Goal: Task Accomplishment & Management: Complete application form

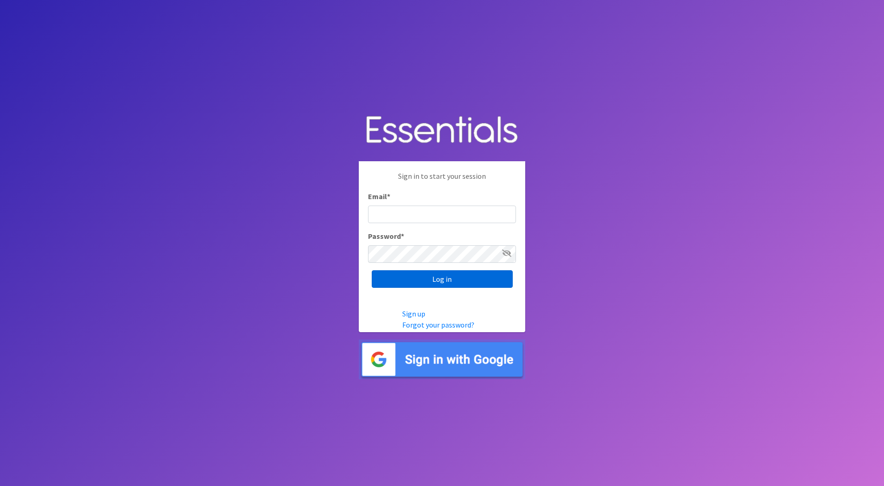
type input "[PERSON_NAME][EMAIL_ADDRESS][PERSON_NAME][DOMAIN_NAME]"
click at [420, 277] on input "Log in" at bounding box center [442, 280] width 141 height 18
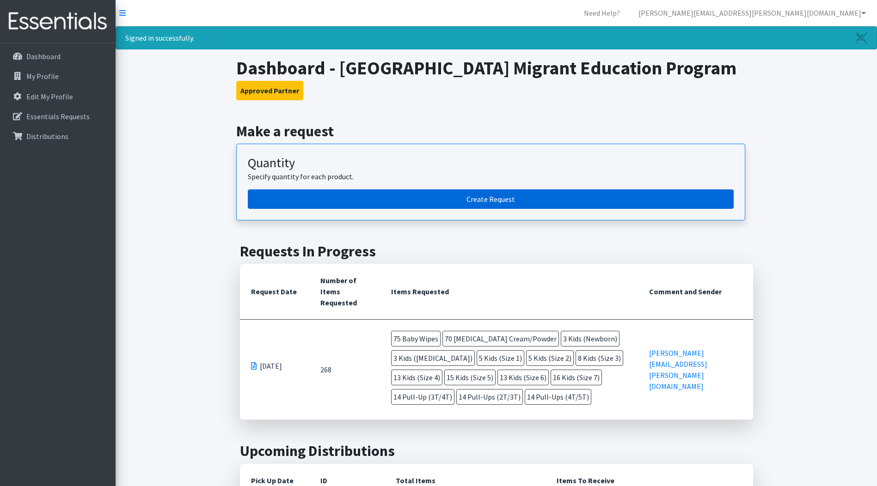
click at [429, 209] on link "Create Request" at bounding box center [491, 199] width 486 height 19
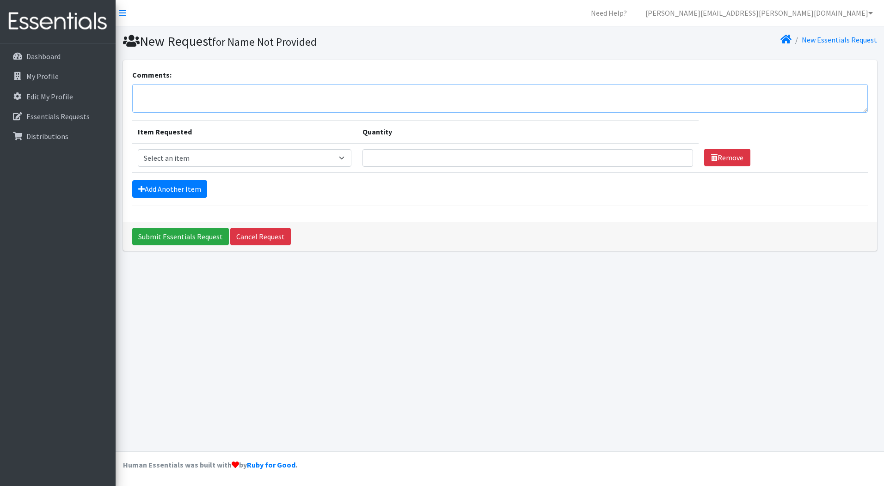
click at [165, 94] on textarea "Comments:" at bounding box center [500, 98] width 736 height 29
click at [345, 158] on select "Select an item Kids (Newborn) Kids (Preemie) Kids (Size 1) Kids (Size 2) Kids (…" at bounding box center [245, 158] width 214 height 18
drag, startPoint x: 463, startPoint y: 393, endPoint x: 464, endPoint y: 308, distance: 84.2
click at [463, 391] on div "New Request for Name Not Provided New Essentials Request Comments: Item Request…" at bounding box center [500, 238] width 769 height 425
click at [341, 158] on select "Select an item Kids (Newborn) Kids (Preemie) Kids (Size 1) Kids (Size 2) Kids (…" at bounding box center [245, 158] width 214 height 18
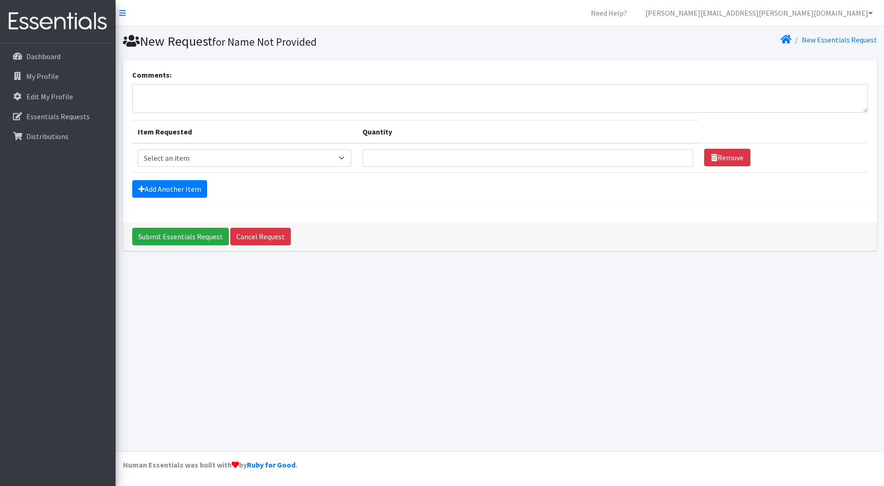
drag, startPoint x: 438, startPoint y: 394, endPoint x: 424, endPoint y: 392, distance: 14.1
click at [437, 394] on div "New Request for Name Not Provided New Essentials Request Comments: Item Request…" at bounding box center [500, 238] width 769 height 425
click at [344, 160] on select "Select an item Kids (Newborn) Kids (Preemie) Kids (Size 1) Kids (Size 2) Kids (…" at bounding box center [245, 158] width 214 height 18
drag, startPoint x: 626, startPoint y: 379, endPoint x: 621, endPoint y: 351, distance: 28.5
click at [626, 379] on div "New Request for Name Not Provided New Essentials Request Comments: Item Request…" at bounding box center [500, 238] width 769 height 425
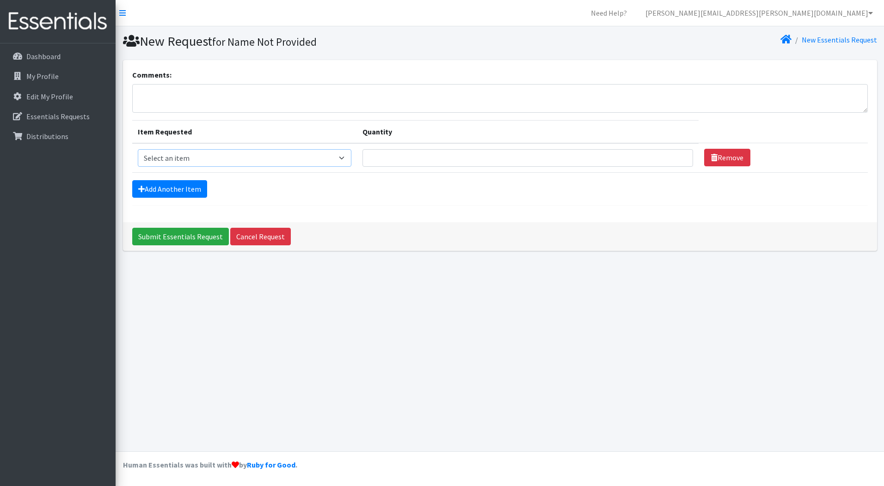
click at [342, 158] on select "Select an item Kids (Newborn) Kids (Preemie) Kids (Size 1) Kids (Size 2) Kids (…" at bounding box center [245, 158] width 214 height 18
select select "750"
click at [138, 149] on select "Select an item Kids (Newborn) Kids (Preemie) Kids (Size 1) Kids (Size 2) Kids (…" at bounding box center [245, 158] width 214 height 18
click at [382, 162] on input "Quantity" at bounding box center [528, 158] width 331 height 18
type input "275"
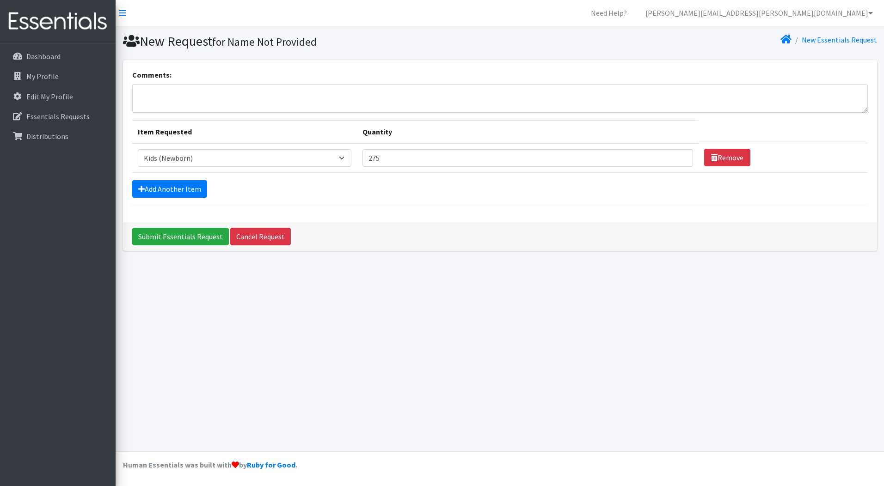
click at [573, 200] on form "Comments: Item Requested Quantity Item Requested Select an item Kids (Newborn) …" at bounding box center [500, 137] width 736 height 136
click at [184, 189] on link "Add Another Item" at bounding box center [169, 189] width 75 height 18
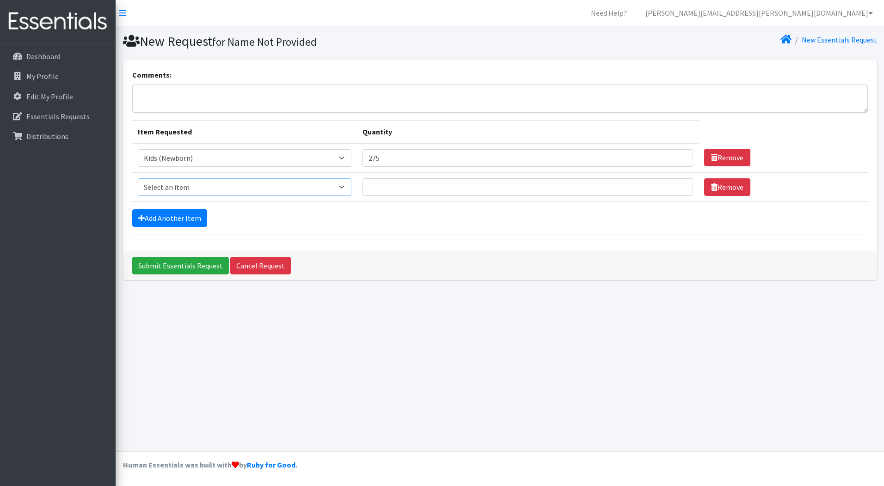
click at [344, 188] on select "Select an item Kids (Newborn) Kids (Preemie) Kids (Size 1) Kids (Size 2) Kids (…" at bounding box center [245, 187] width 214 height 18
select select "751"
click at [138, 178] on select "Select an item Kids (Newborn) Kids (Preemie) Kids (Size 1) Kids (Size 2) Kids (…" at bounding box center [245, 187] width 214 height 18
drag, startPoint x: 375, startPoint y: 188, endPoint x: 366, endPoint y: 185, distance: 9.7
click at [374, 187] on input "Quantity" at bounding box center [528, 187] width 331 height 18
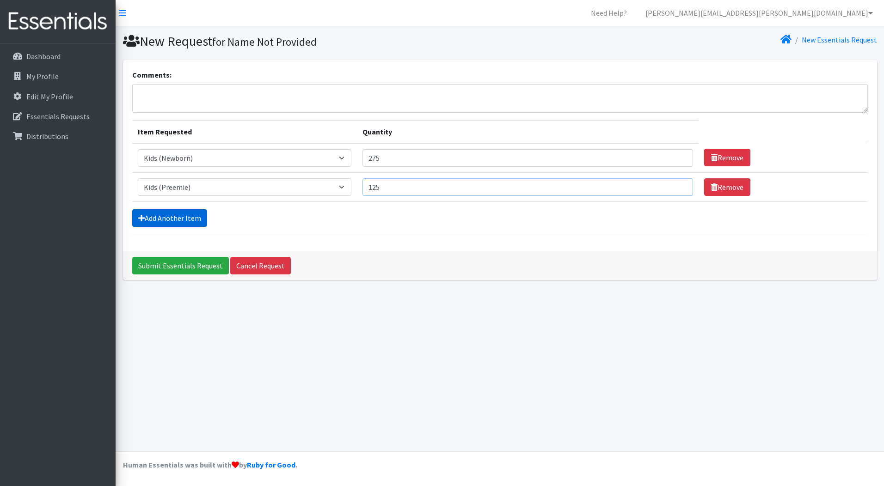
type input "125"
click at [168, 219] on link "Add Another Item" at bounding box center [169, 218] width 75 height 18
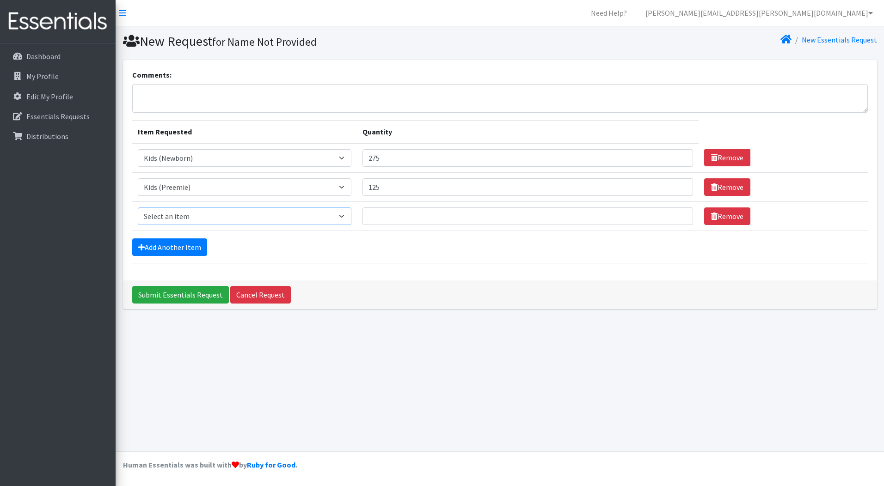
click at [347, 218] on select "Select an item Kids (Newborn) Kids (Preemie) Kids (Size 1) Kids (Size 2) Kids (…" at bounding box center [245, 217] width 214 height 18
select select "752"
click at [138, 208] on select "Select an item Kids (Newborn) Kids (Preemie) Kids (Size 1) Kids (Size 2) Kids (…" at bounding box center [245, 217] width 214 height 18
drag, startPoint x: 390, startPoint y: 218, endPoint x: 381, endPoint y: 213, distance: 9.5
click at [387, 215] on input "Quantity" at bounding box center [528, 217] width 331 height 18
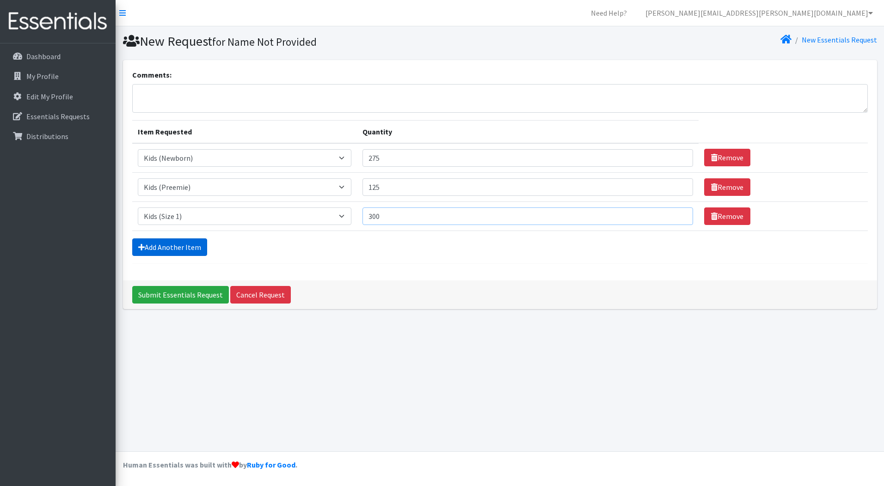
type input "300"
click at [173, 251] on link "Add Another Item" at bounding box center [169, 248] width 75 height 18
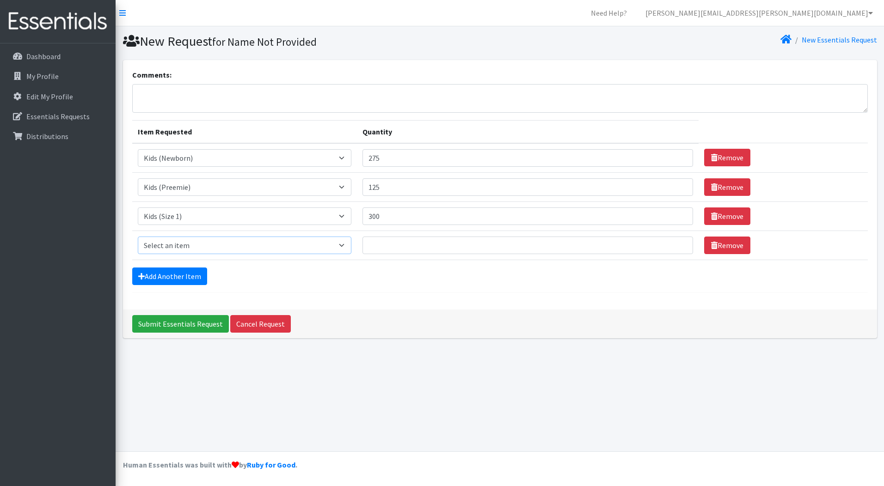
click at [339, 246] on select "Select an item Kids (Newborn) Kids (Preemie) Kids (Size 1) Kids (Size 2) Kids (…" at bounding box center [245, 246] width 214 height 18
select select "753"
click at [138, 237] on select "Select an item Kids (Newborn) Kids (Preemie) Kids (Size 1) Kids (Size 2) Kids (…" at bounding box center [245, 246] width 214 height 18
click at [389, 245] on input "Quantity" at bounding box center [528, 246] width 331 height 18
type input "300"
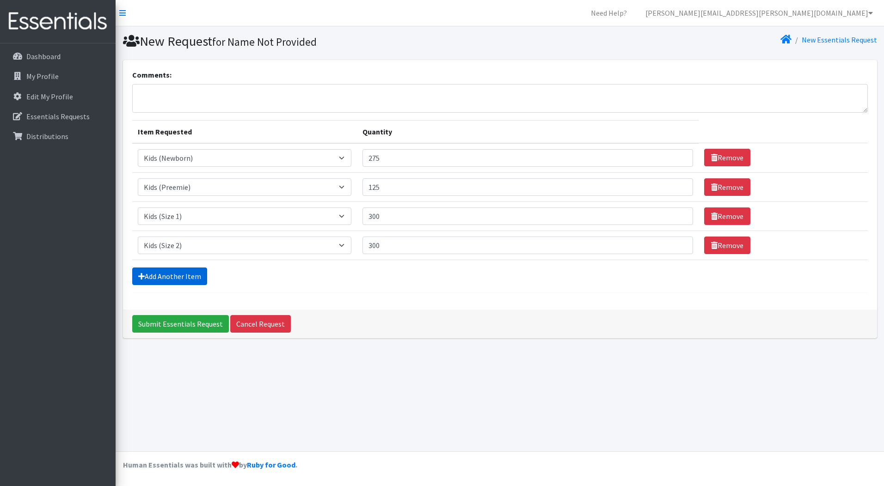
click at [190, 277] on link "Add Another Item" at bounding box center [169, 277] width 75 height 18
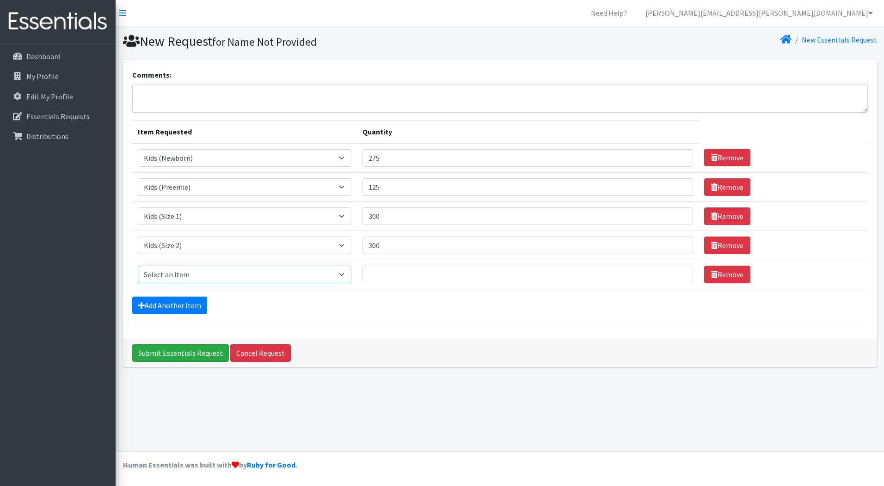
click at [340, 276] on select "Select an item Kids (Newborn) Kids (Preemie) Kids (Size 1) Kids (Size 2) Kids (…" at bounding box center [245, 275] width 214 height 18
select select "732"
click at [138, 266] on select "Select an item Kids (Newborn) Kids (Preemie) Kids (Size 1) Kids (Size 2) Kids (…" at bounding box center [245, 275] width 214 height 18
click at [387, 276] on input "Quantity" at bounding box center [528, 275] width 331 height 18
type input "300"
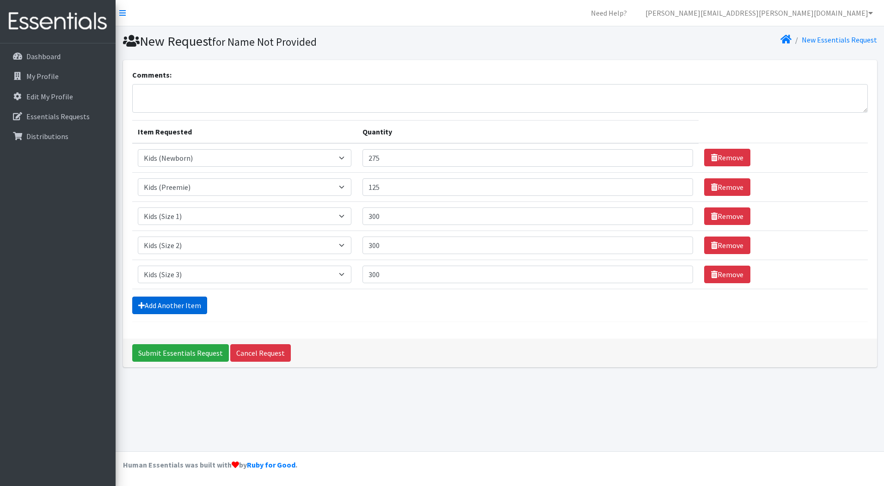
click at [178, 306] on link "Add Another Item" at bounding box center [169, 306] width 75 height 18
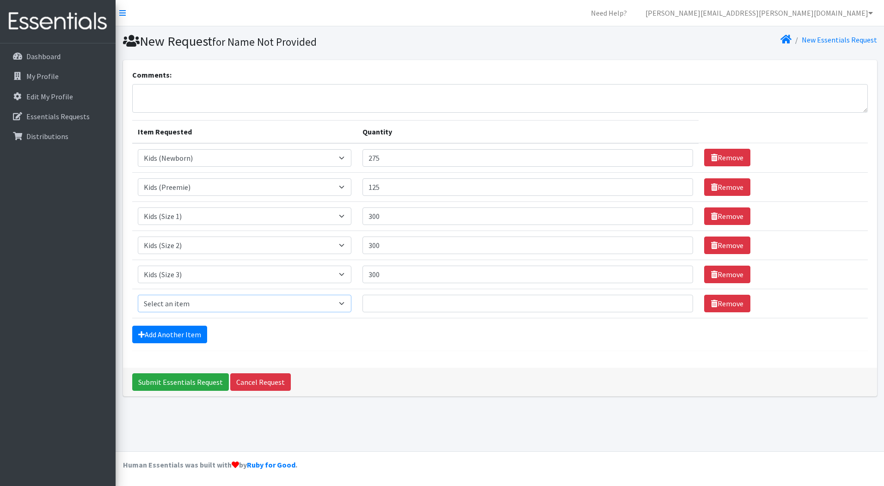
drag, startPoint x: 340, startPoint y: 305, endPoint x: 320, endPoint y: 309, distance: 20.8
click at [341, 305] on select "Select an item Kids (Newborn) Kids (Preemie) Kids (Size 1) Kids (Size 2) Kids (…" at bounding box center [245, 304] width 214 height 18
select select "739"
click at [138, 295] on select "Select an item Kids (Newborn) Kids (Preemie) Kids (Size 1) Kids (Size 2) Kids (…" at bounding box center [245, 304] width 214 height 18
click at [382, 303] on input "Quantity" at bounding box center [528, 304] width 331 height 18
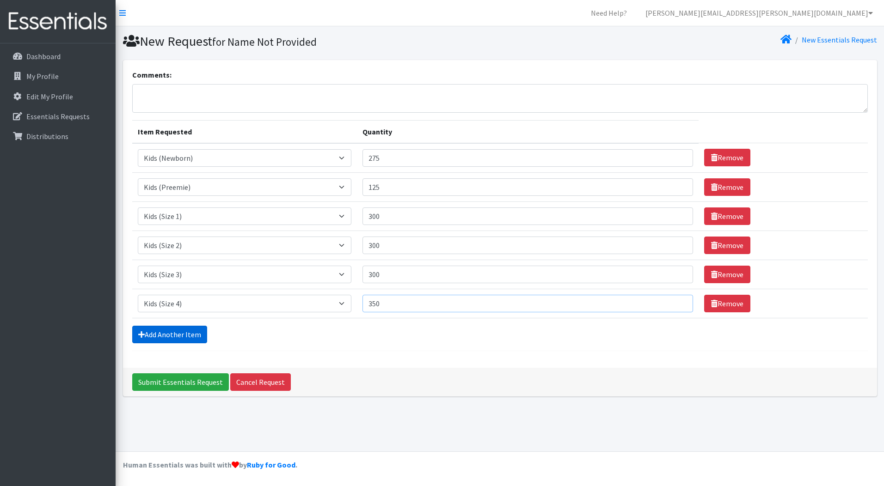
type input "350"
click at [164, 338] on link "Add Another Item" at bounding box center [169, 335] width 75 height 18
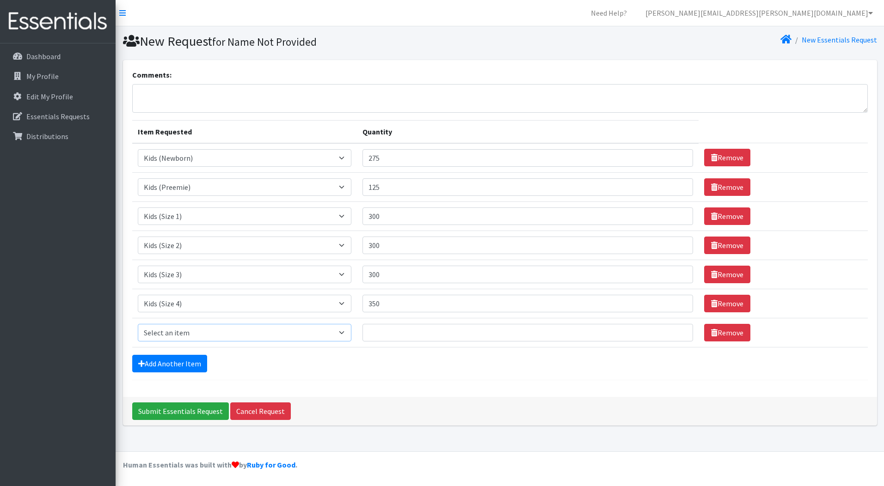
click at [336, 335] on select "Select an item Kids (Newborn) Kids (Preemie) Kids (Size 1) Kids (Size 2) Kids (…" at bounding box center [245, 333] width 214 height 18
select select "740"
click at [138, 324] on select "Select an item Kids (Newborn) Kids (Preemie) Kids (Size 1) Kids (Size 2) Kids (…" at bounding box center [245, 333] width 214 height 18
click at [422, 336] on input "Quantity" at bounding box center [528, 333] width 331 height 18
type input "400"
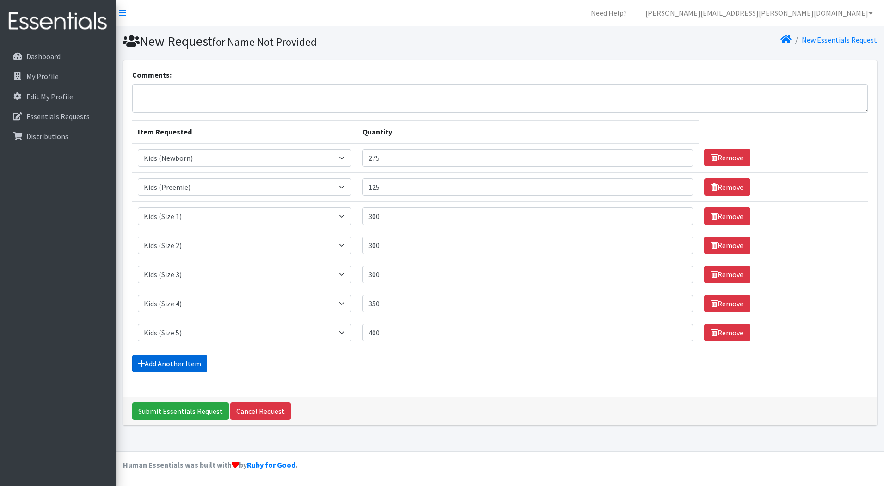
drag, startPoint x: 181, startPoint y: 368, endPoint x: 320, endPoint y: 324, distance: 146.1
click at [181, 368] on link "Add Another Item" at bounding box center [169, 364] width 75 height 18
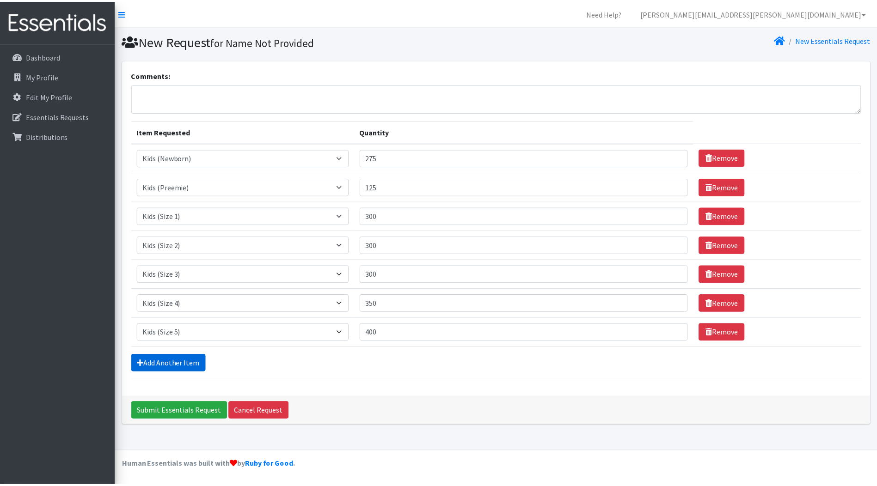
scroll to position [11, 0]
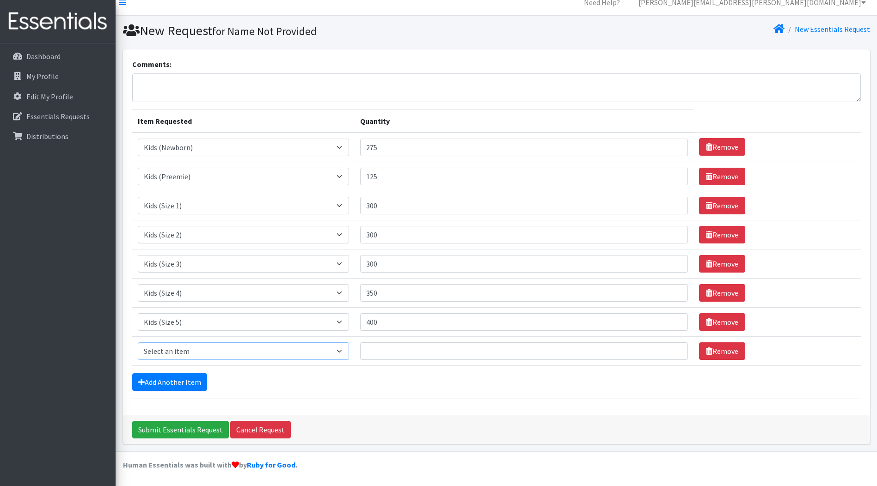
click at [343, 352] on select "Select an item Kids (Newborn) Kids (Preemie) Kids (Size 1) Kids (Size 2) Kids (…" at bounding box center [244, 352] width 212 height 18
select select "742"
click at [138, 343] on select "Select an item Kids (Newborn) Kids (Preemie) Kids (Size 1) Kids (Size 2) Kids (…" at bounding box center [244, 352] width 212 height 18
click at [402, 354] on input "Quantity" at bounding box center [524, 352] width 328 height 18
type input "325"
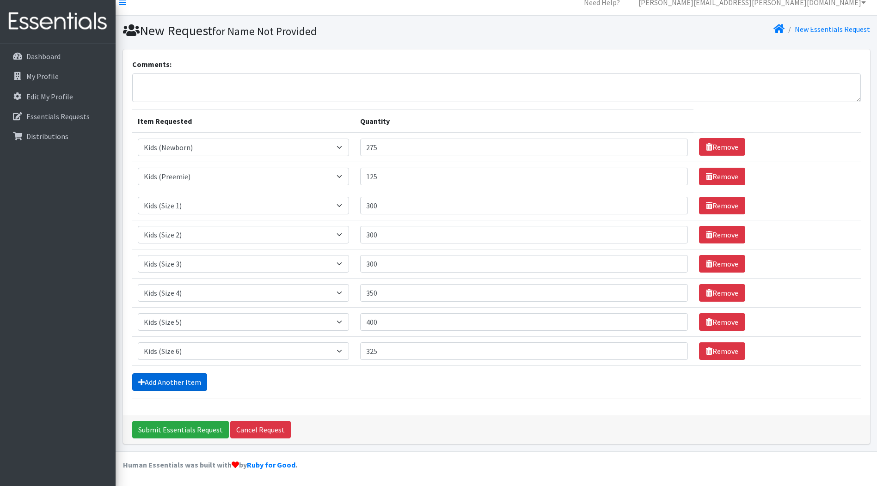
click at [188, 380] on link "Add Another Item" at bounding box center [169, 383] width 75 height 18
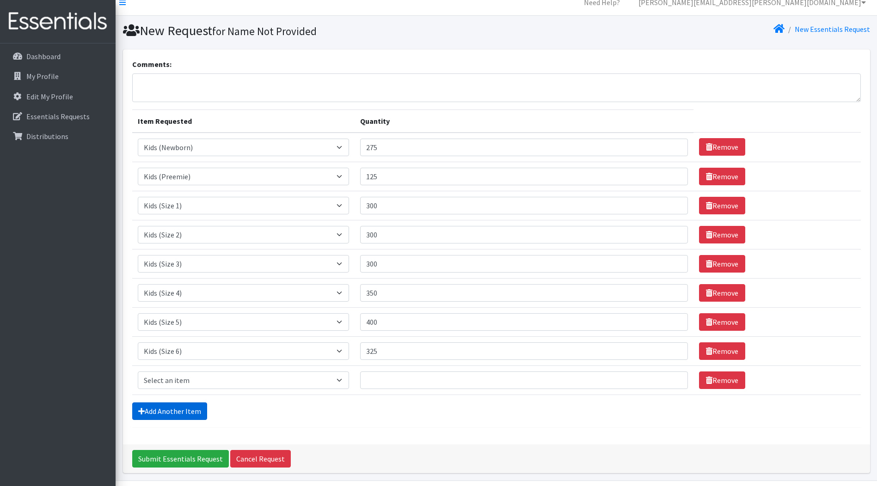
scroll to position [40, 0]
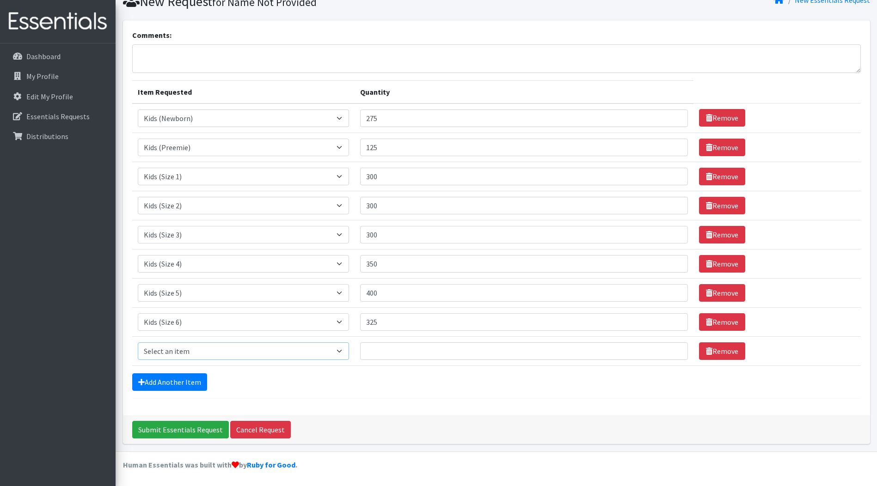
drag, startPoint x: 340, startPoint y: 352, endPoint x: 310, endPoint y: 348, distance: 29.9
click at [340, 352] on select "Select an item Kids (Newborn) Kids (Preemie) Kids (Size 1) Kids (Size 2) Kids (…" at bounding box center [244, 352] width 212 height 18
select select "756"
click at [138, 343] on select "Select an item Kids (Newborn) Kids (Preemie) Kids (Size 1) Kids (Size 2) Kids (…" at bounding box center [244, 352] width 212 height 18
click at [410, 352] on input "Quantity" at bounding box center [524, 352] width 328 height 18
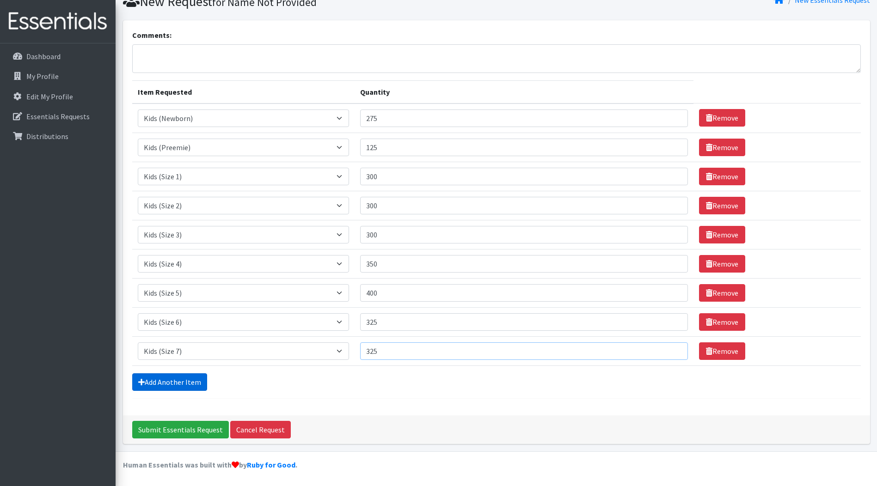
type input "325"
click at [168, 383] on link "Add Another Item" at bounding box center [169, 383] width 75 height 18
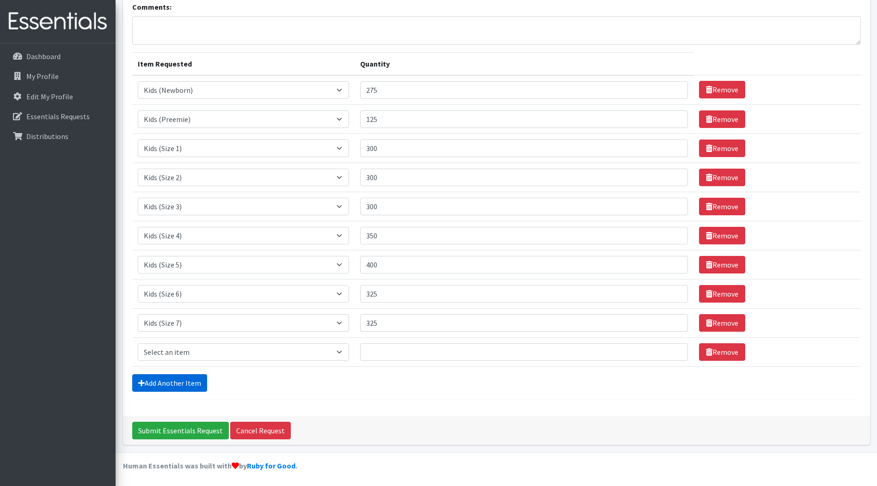
scroll to position [69, 0]
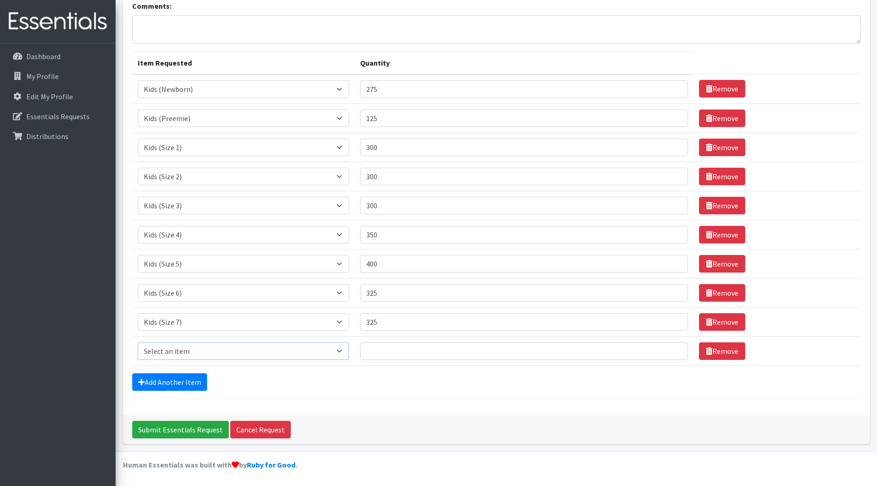
click at [341, 351] on select "Select an item Kids (Newborn) Kids (Preemie) Kids (Size 1) Kids (Size 2) Kids (…" at bounding box center [244, 352] width 212 height 18
select select "748"
click at [138, 343] on select "Select an item Kids (Newborn) Kids (Preemie) Kids (Size 1) Kids (Size 2) Kids (…" at bounding box center [244, 352] width 212 height 18
click at [395, 355] on input "Quantity" at bounding box center [524, 352] width 328 height 18
type input "300"
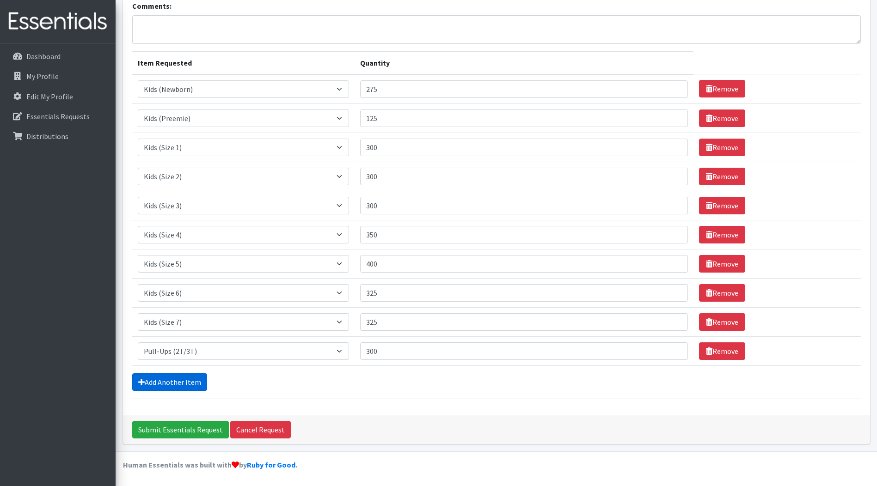
click at [160, 389] on link "Add Another Item" at bounding box center [169, 383] width 75 height 18
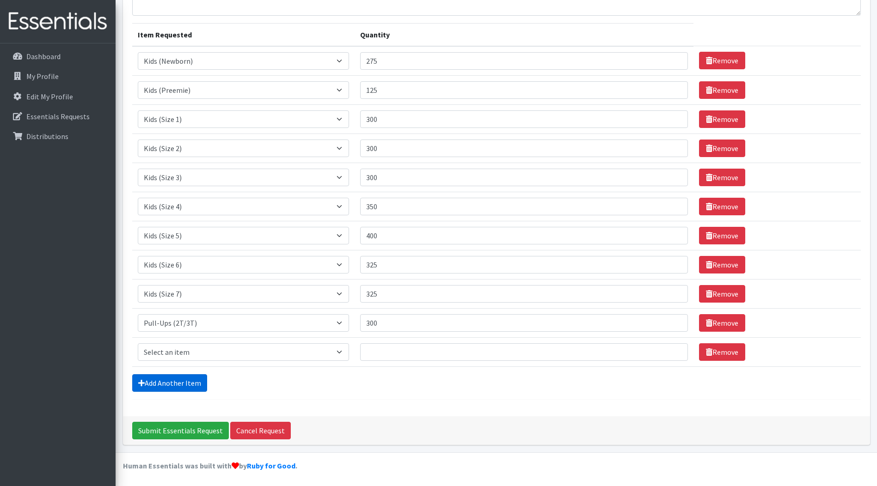
scroll to position [98, 0]
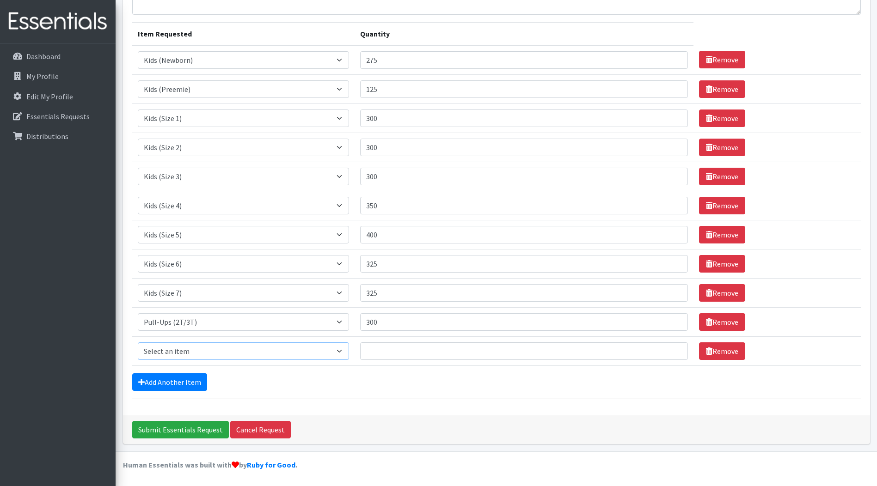
click at [338, 349] on select "Select an item Kids (Newborn) Kids (Preemie) Kids (Size 1) Kids (Size 2) Kids (…" at bounding box center [244, 352] width 212 height 18
select select "1352"
click at [138, 343] on select "Select an item Kids (Newborn) Kids (Preemie) Kids (Size 1) Kids (Size 2) Kids (…" at bounding box center [244, 352] width 212 height 18
click at [409, 351] on input "Quantity" at bounding box center [524, 352] width 328 height 18
click at [389, 350] on input "Quantity" at bounding box center [524, 352] width 328 height 18
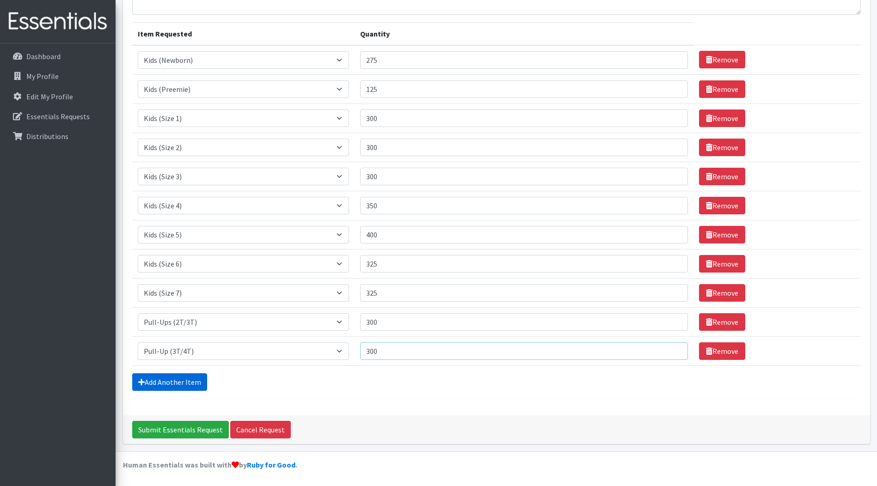
type input "300"
click at [175, 379] on link "Add Another Item" at bounding box center [169, 383] width 75 height 18
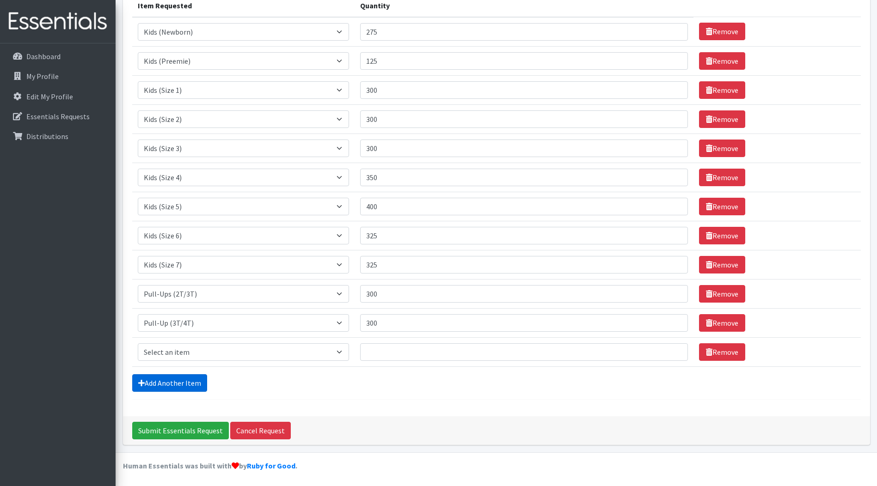
scroll to position [127, 0]
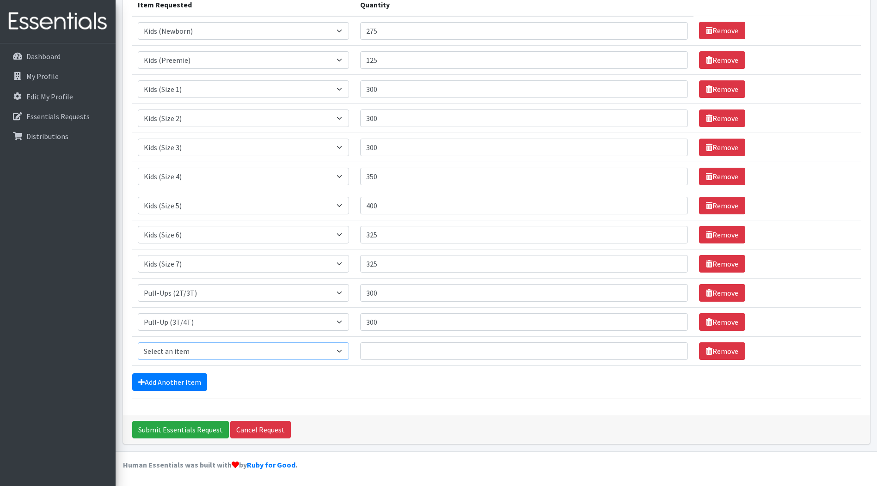
drag, startPoint x: 337, startPoint y: 350, endPoint x: 322, endPoint y: 351, distance: 14.4
click at [337, 350] on select "Select an item Kids (Newborn) Kids (Preemie) Kids (Size 1) Kids (Size 2) Kids (…" at bounding box center [244, 352] width 212 height 18
select select "731"
click at [138, 343] on select "Select an item Kids (Newborn) Kids (Preemie) Kids (Size 1) Kids (Size 2) Kids (…" at bounding box center [244, 352] width 212 height 18
click at [394, 353] on input "Quantity" at bounding box center [524, 352] width 328 height 18
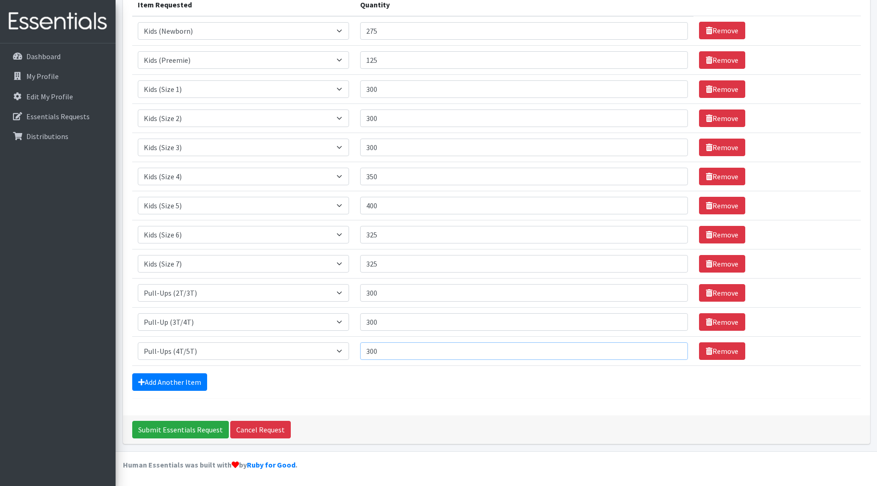
type input "300"
drag, startPoint x: 427, startPoint y: 416, endPoint x: 269, endPoint y: 394, distance: 160.2
click at [427, 416] on div "Submit Essentials Request Cancel Request" at bounding box center [496, 430] width 747 height 29
click at [189, 383] on link "Add Another Item" at bounding box center [169, 383] width 75 height 18
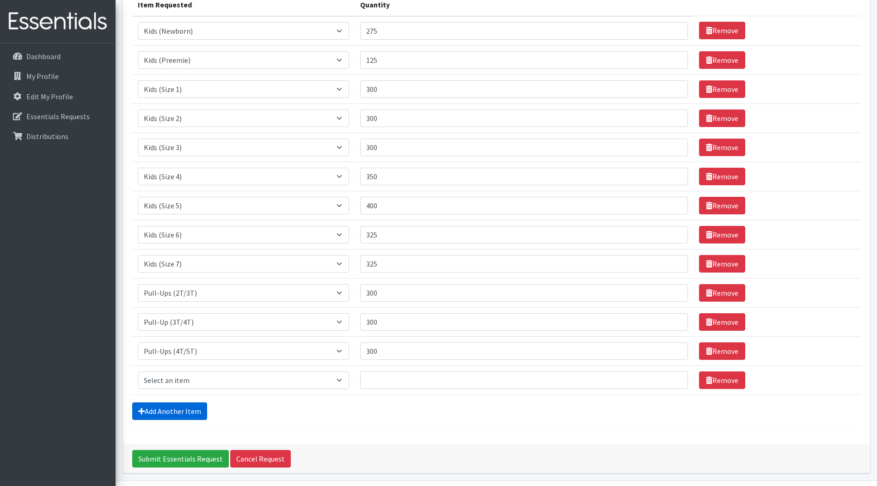
scroll to position [156, 0]
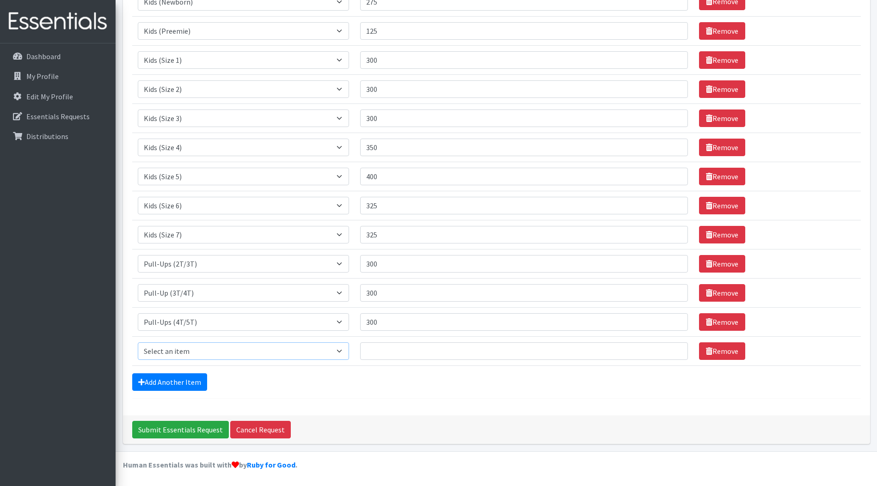
click at [338, 352] on select "Select an item Kids (Newborn) Kids (Preemie) Kids (Size 1) Kids (Size 2) Kids (…" at bounding box center [244, 352] width 212 height 18
click at [711, 353] on link "Remove" at bounding box center [722, 352] width 46 height 18
click at [471, 425] on div "Submit Essentials Request Cancel Request" at bounding box center [496, 430] width 747 height 29
click at [202, 429] on input "Submit Essentials Request" at bounding box center [180, 430] width 97 height 18
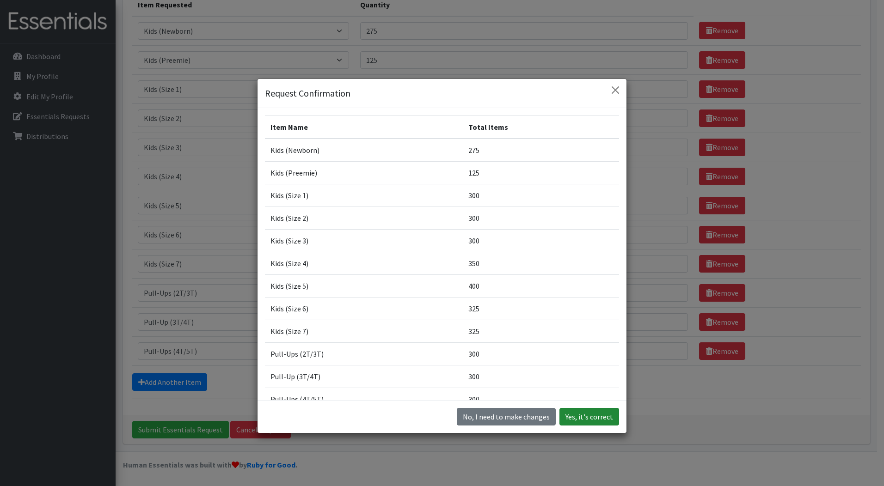
click at [596, 415] on button "Yes, it's correct" at bounding box center [590, 417] width 60 height 18
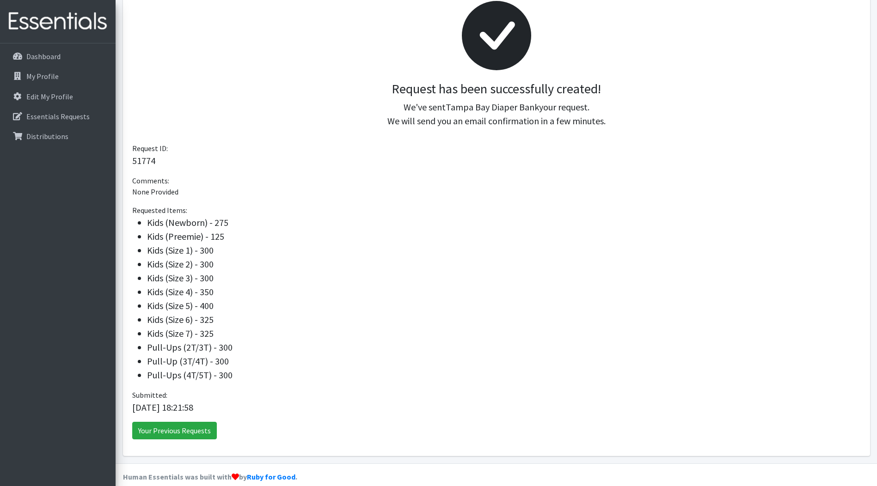
scroll to position [91, 0]
